Goal: Task Accomplishment & Management: Manage account settings

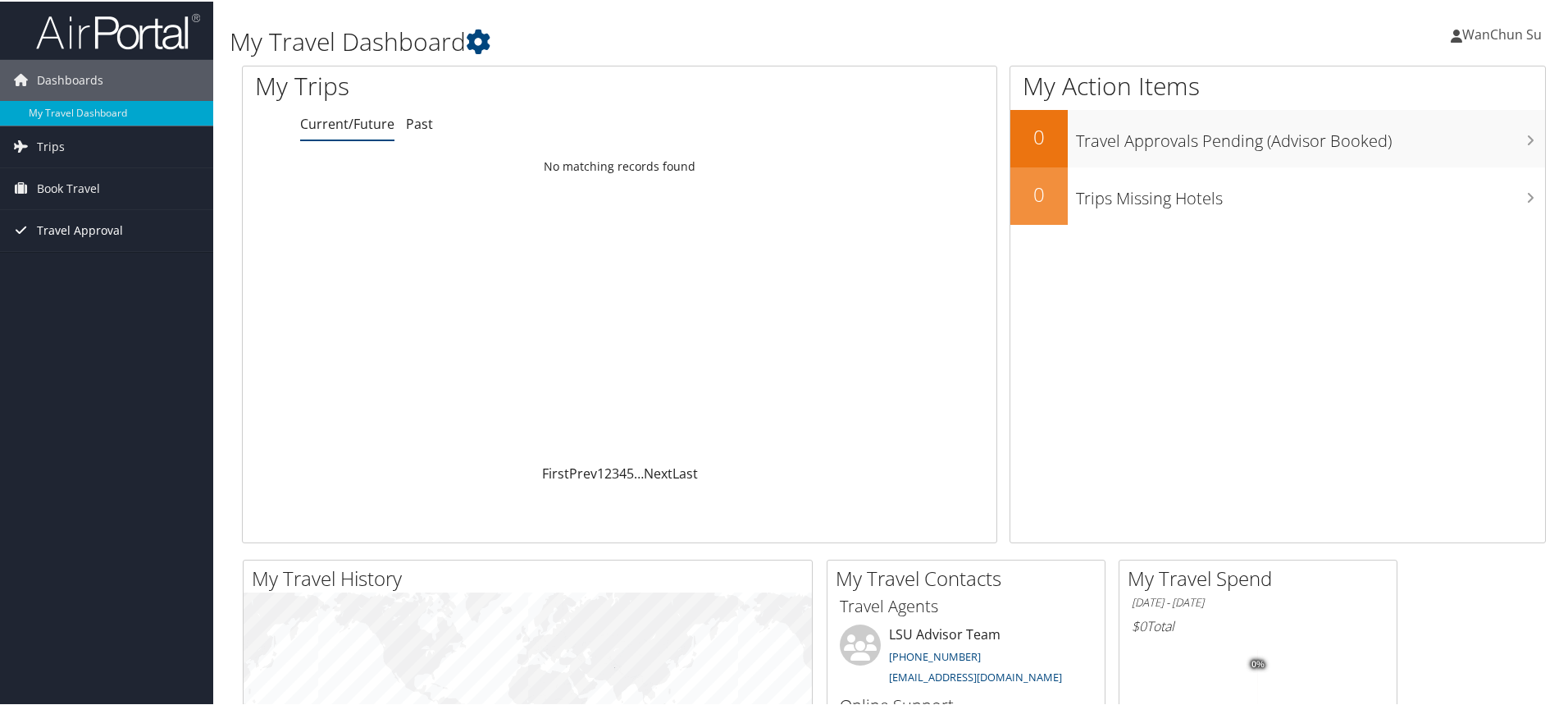
click at [99, 222] on span "Travel Approval" at bounding box center [79, 228] width 86 height 41
click at [97, 280] on link "Approved Trips" at bounding box center [106, 286] width 213 height 25
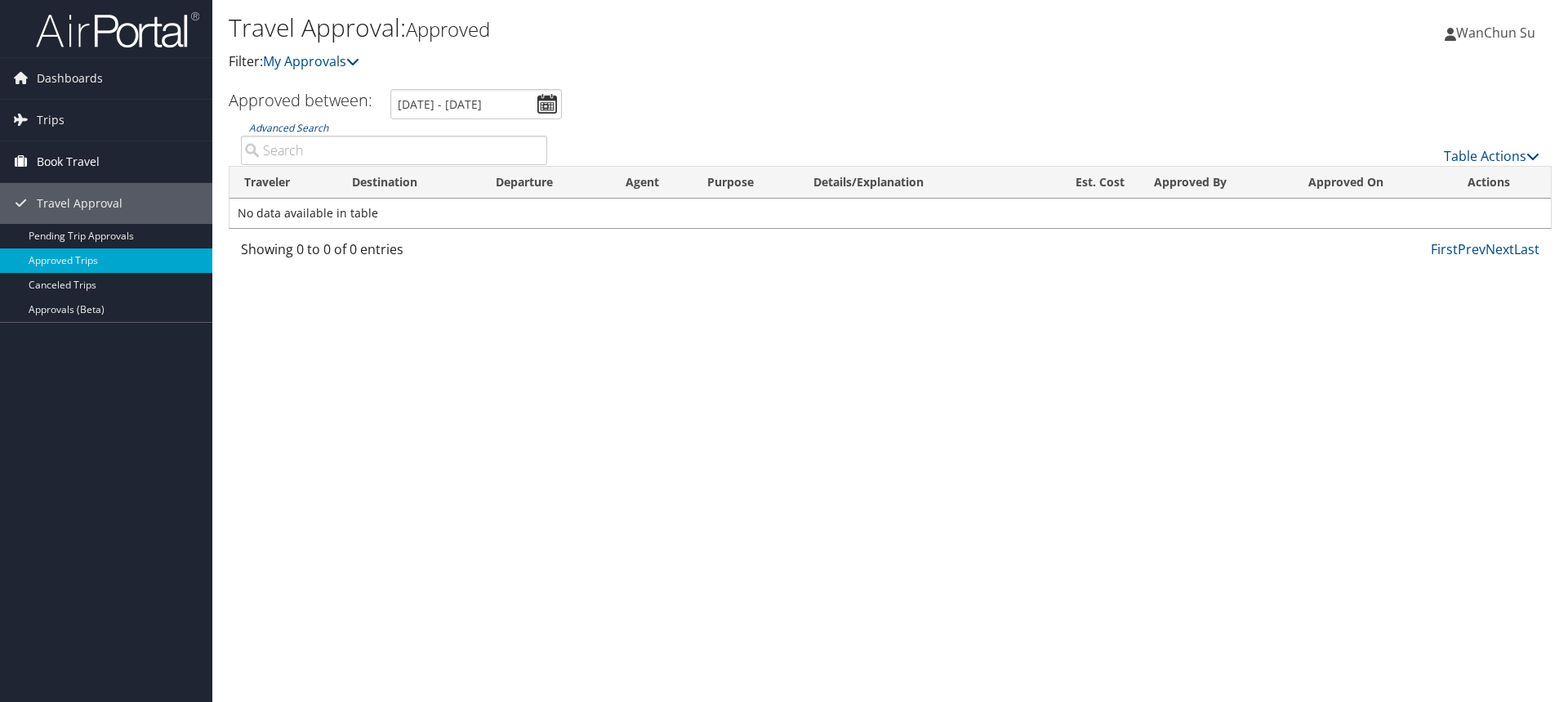
click at [111, 163] on link "Book Travel" at bounding box center [105, 161] width 212 height 40
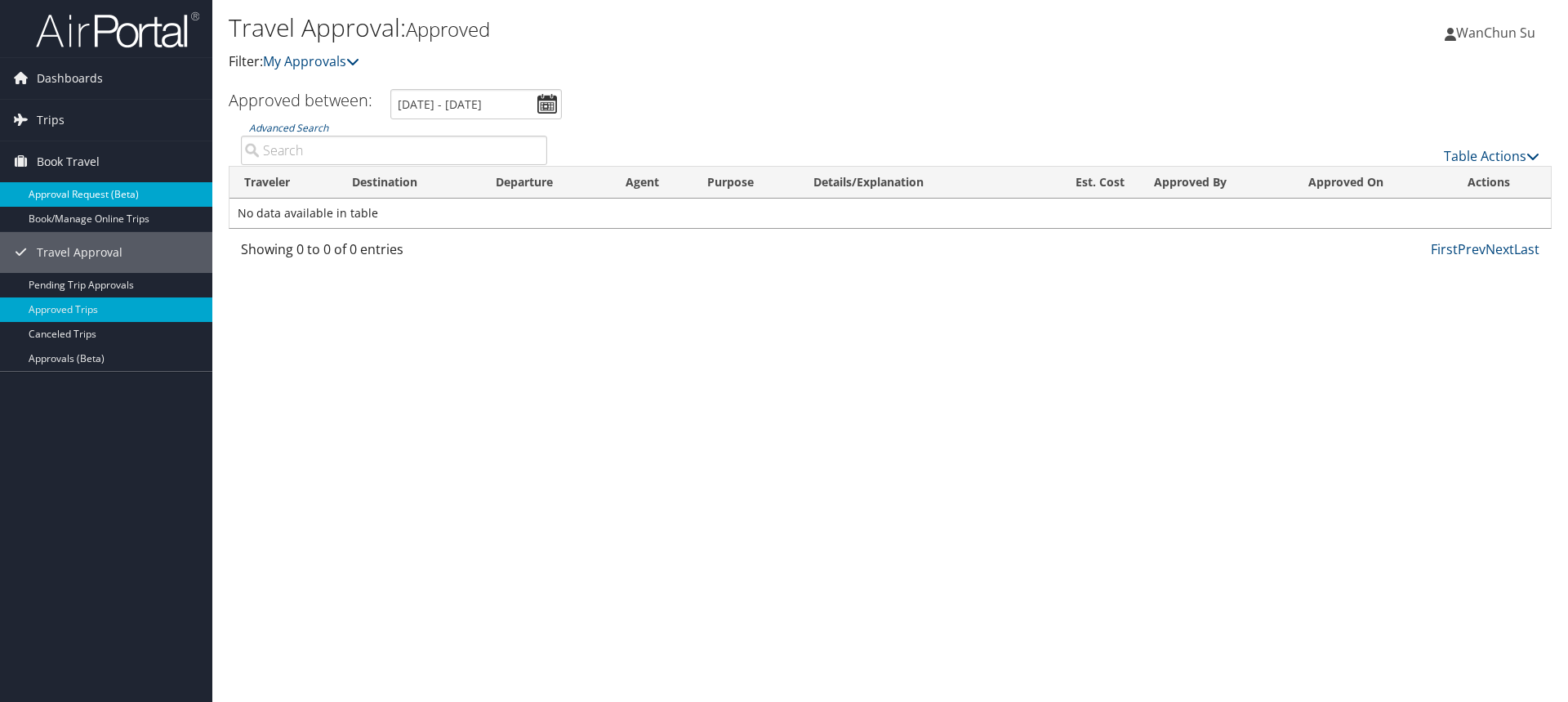
click at [115, 200] on link "Approval Request (Beta)" at bounding box center [105, 194] width 212 height 25
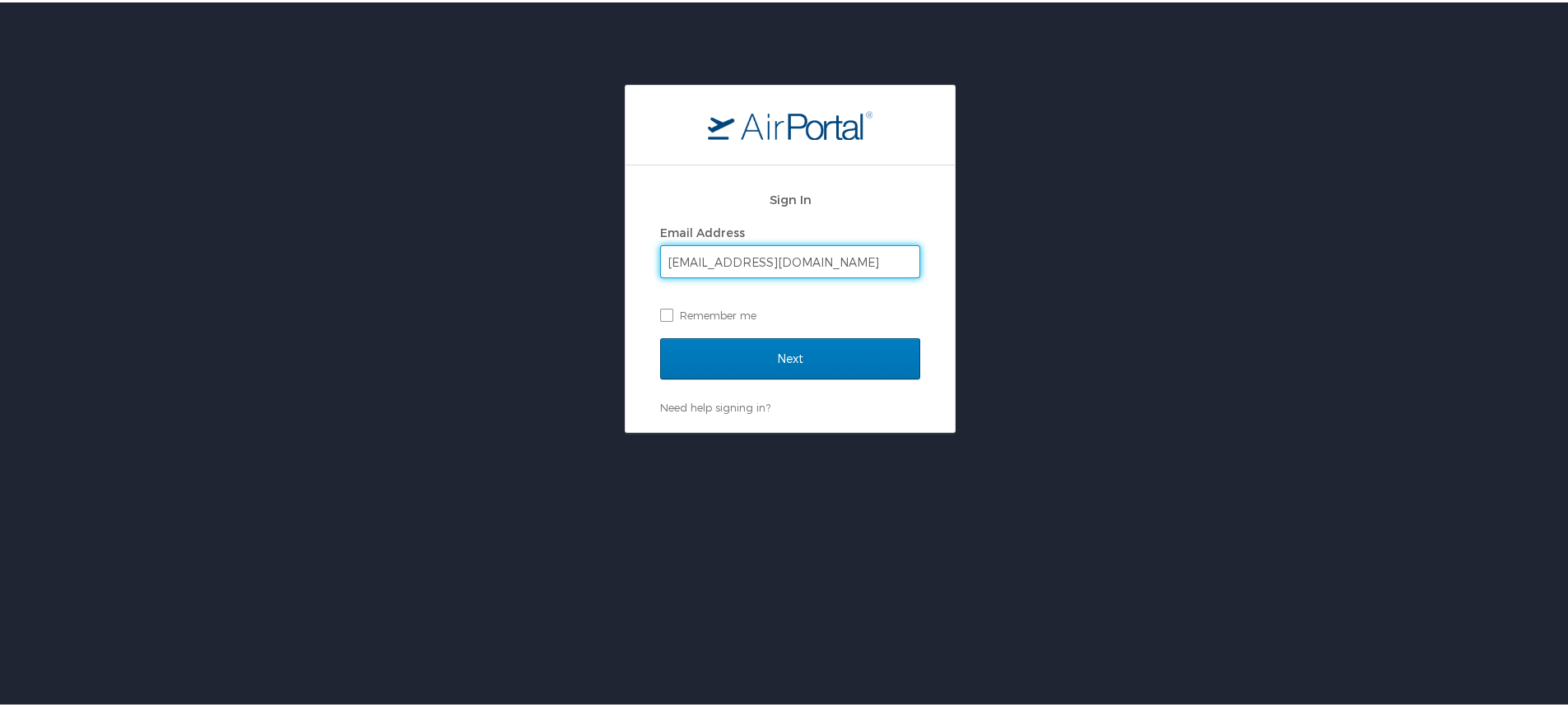
type input "wanchunsu@lsu.edu"
click at [660, 336] on input "Next" at bounding box center [790, 355] width 260 height 41
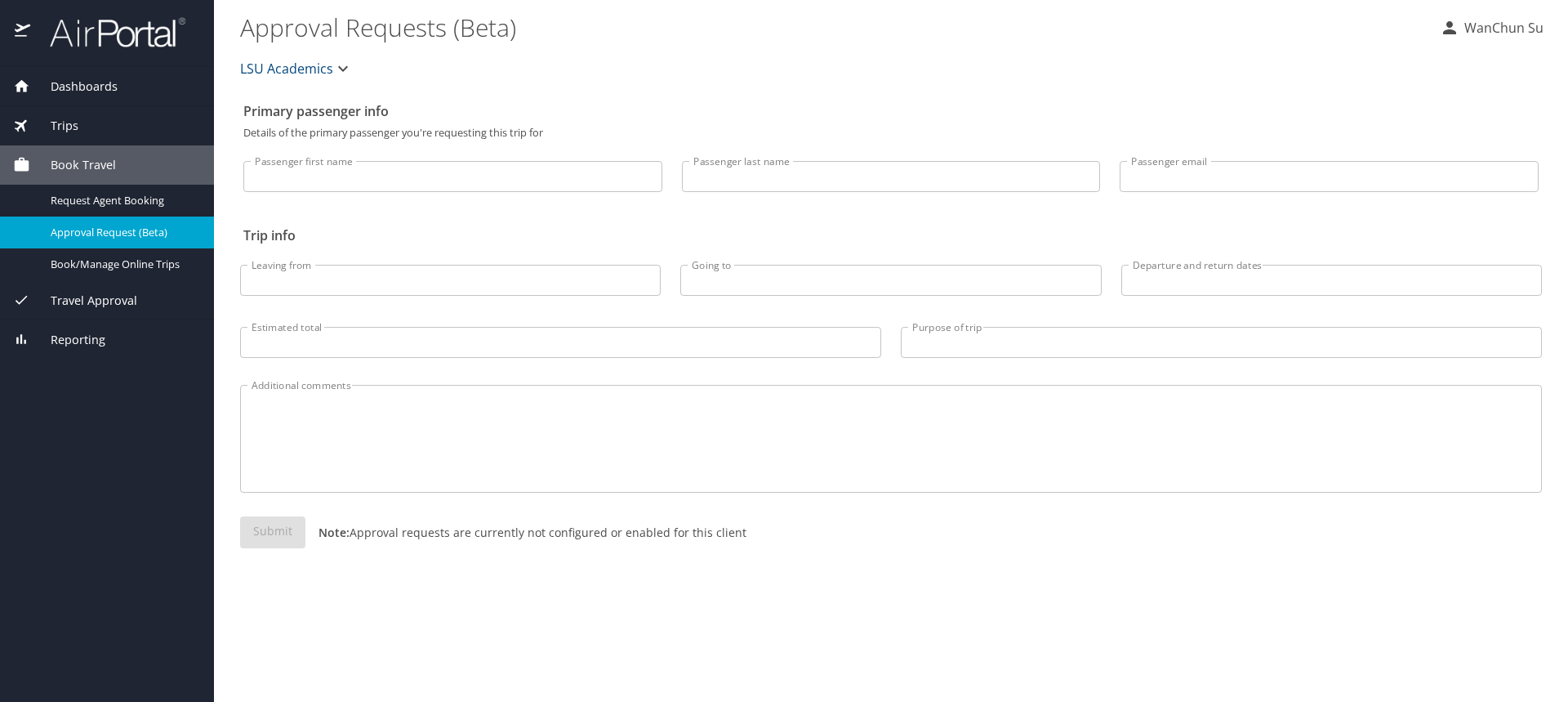
click at [141, 296] on div "Travel Approval" at bounding box center [106, 301] width 188 height 18
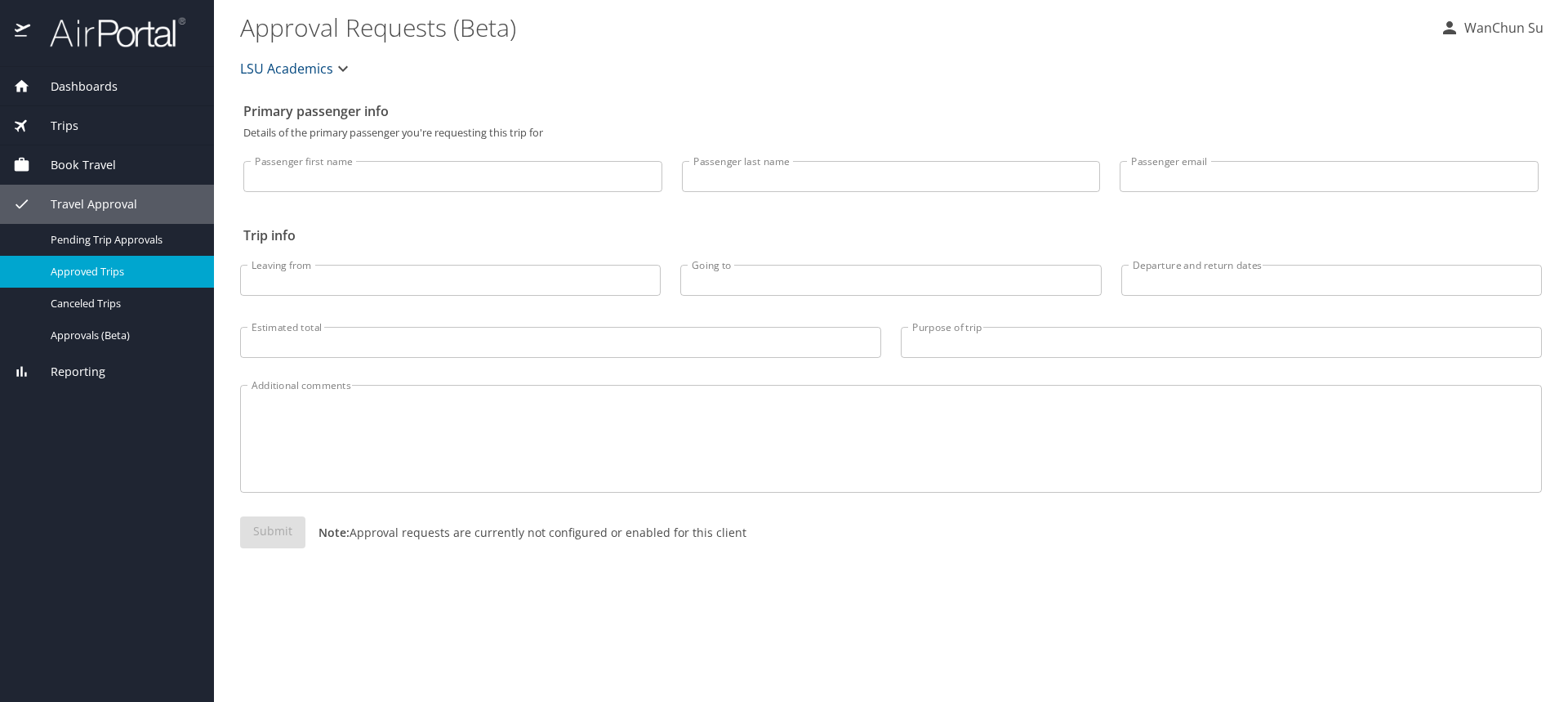
click at [130, 272] on span "Approved Trips" at bounding box center [122, 272] width 144 height 16
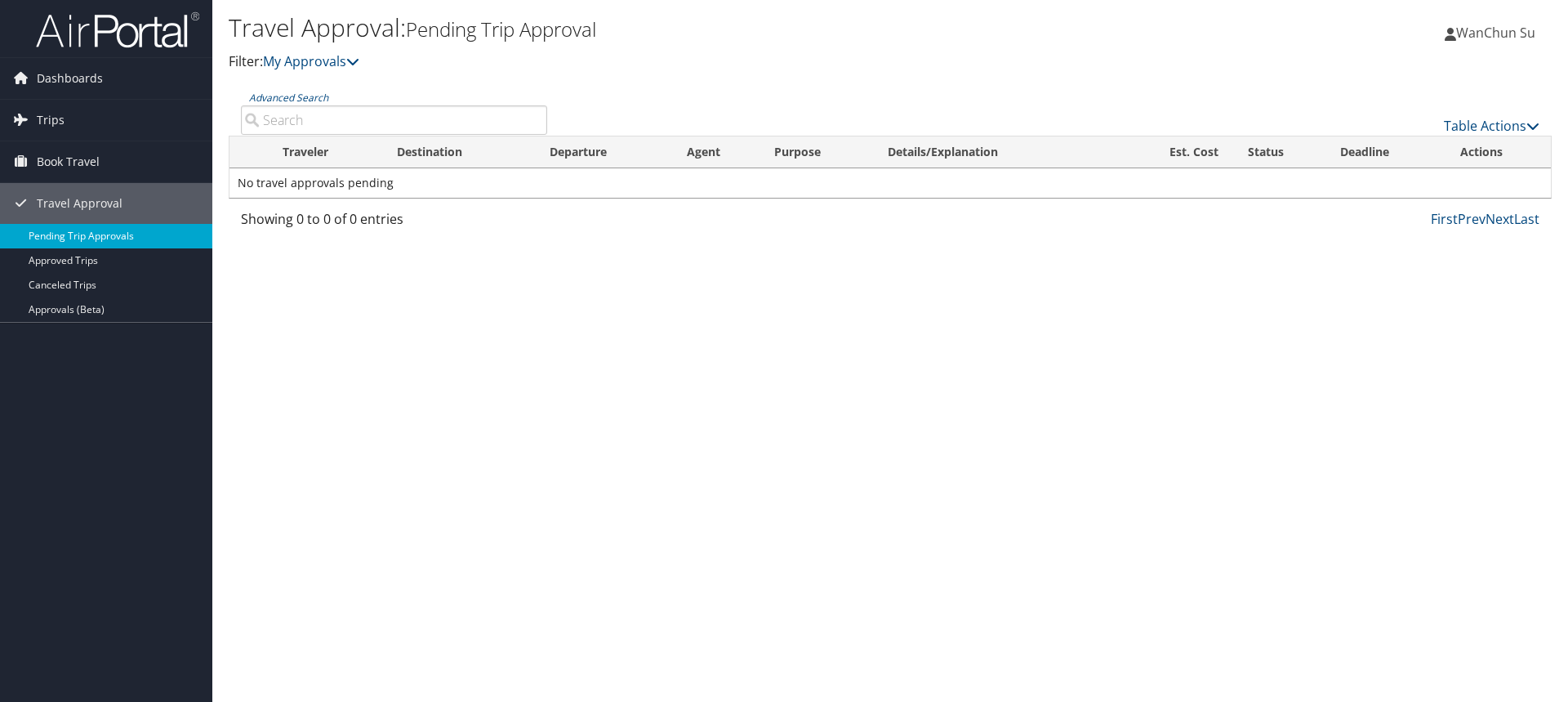
click at [85, 236] on link "Pending Trip Approvals" at bounding box center [105, 236] width 212 height 25
click at [82, 166] on span "Book Travel" at bounding box center [68, 161] width 63 height 40
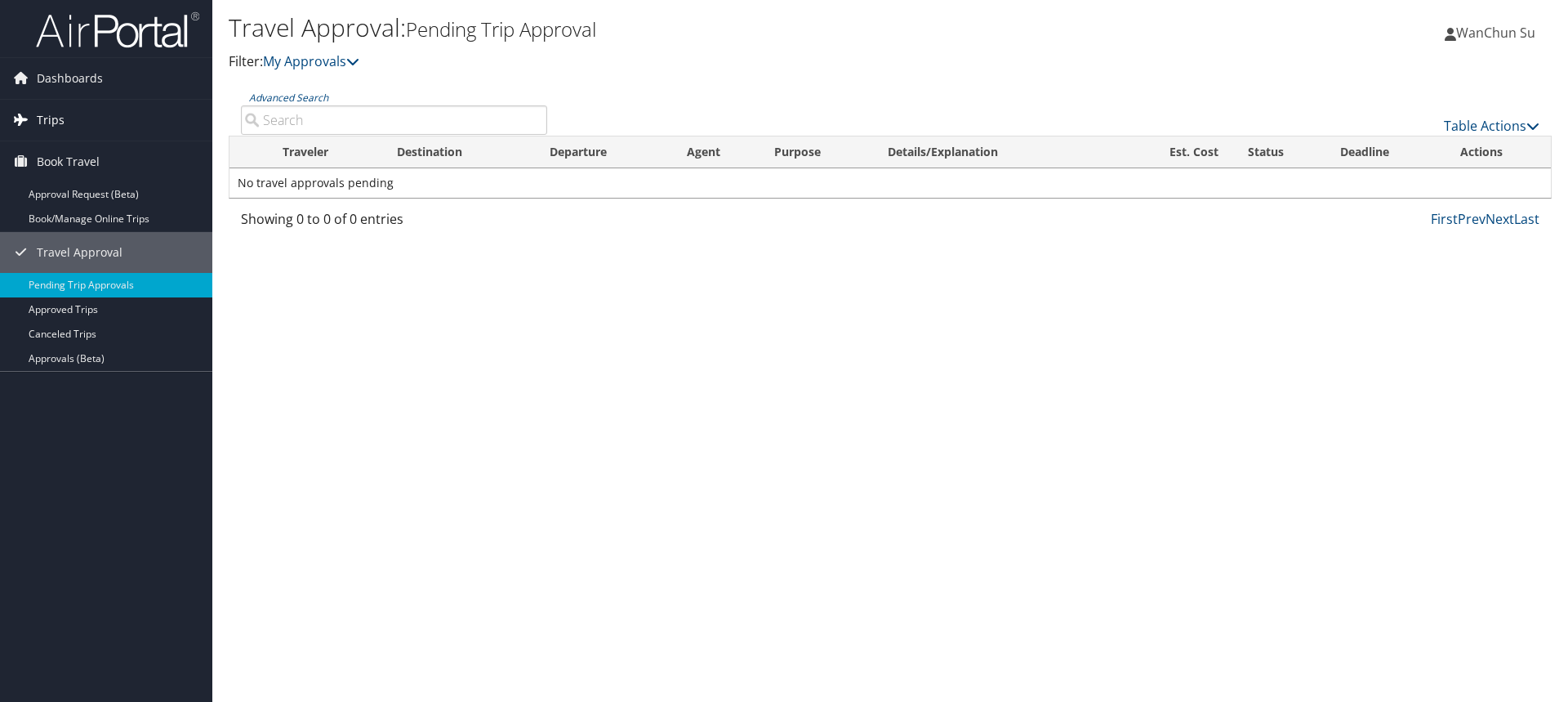
click at [98, 116] on link "Trips" at bounding box center [105, 119] width 212 height 40
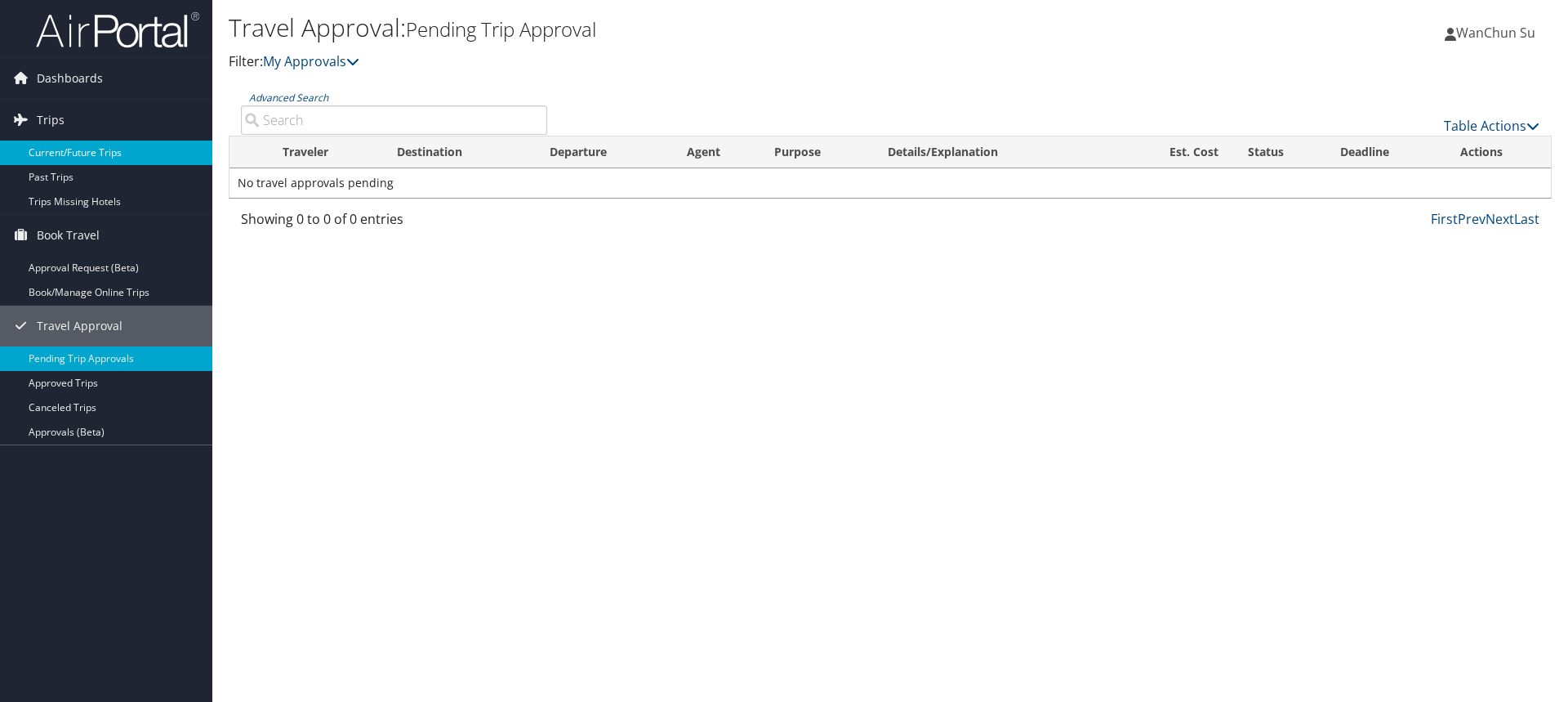
click at [102, 154] on link "Current/Future Trips" at bounding box center [105, 153] width 212 height 25
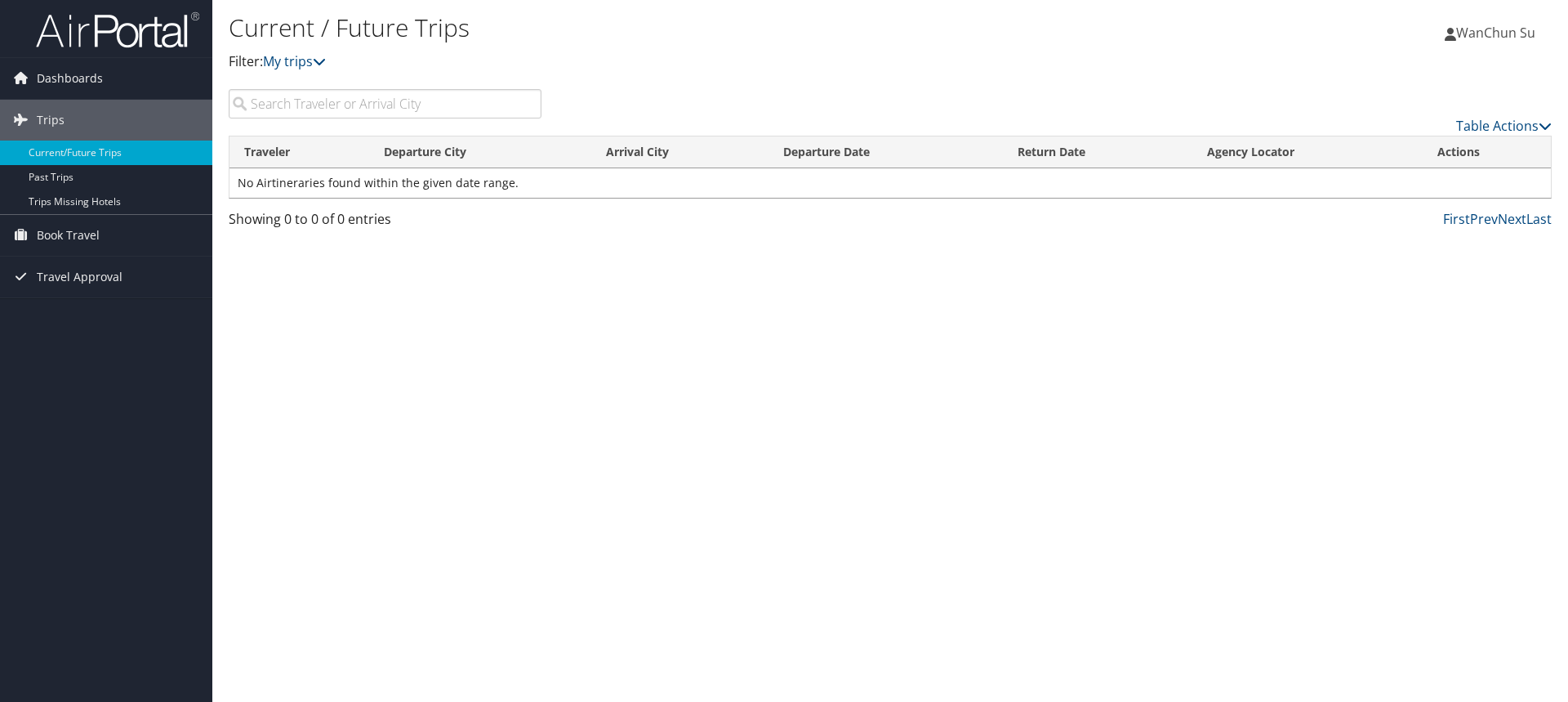
click at [329, 112] on input "search" at bounding box center [384, 104] width 312 height 30
click at [102, 224] on link "Book Travel" at bounding box center [105, 235] width 212 height 40
click at [106, 288] on link "Book/Manage Online Trips" at bounding box center [105, 292] width 212 height 25
